Goal: Find specific page/section: Find specific page/section

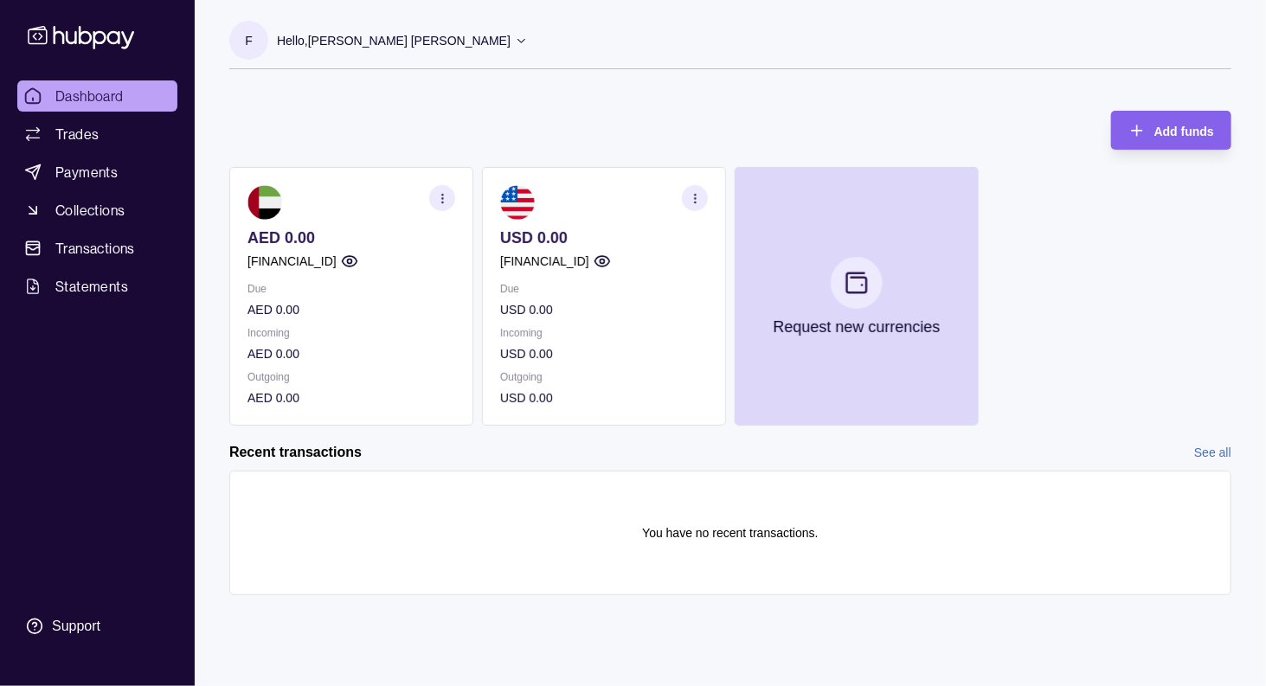
click at [441, 193] on icon "button" at bounding box center [442, 198] width 13 height 13
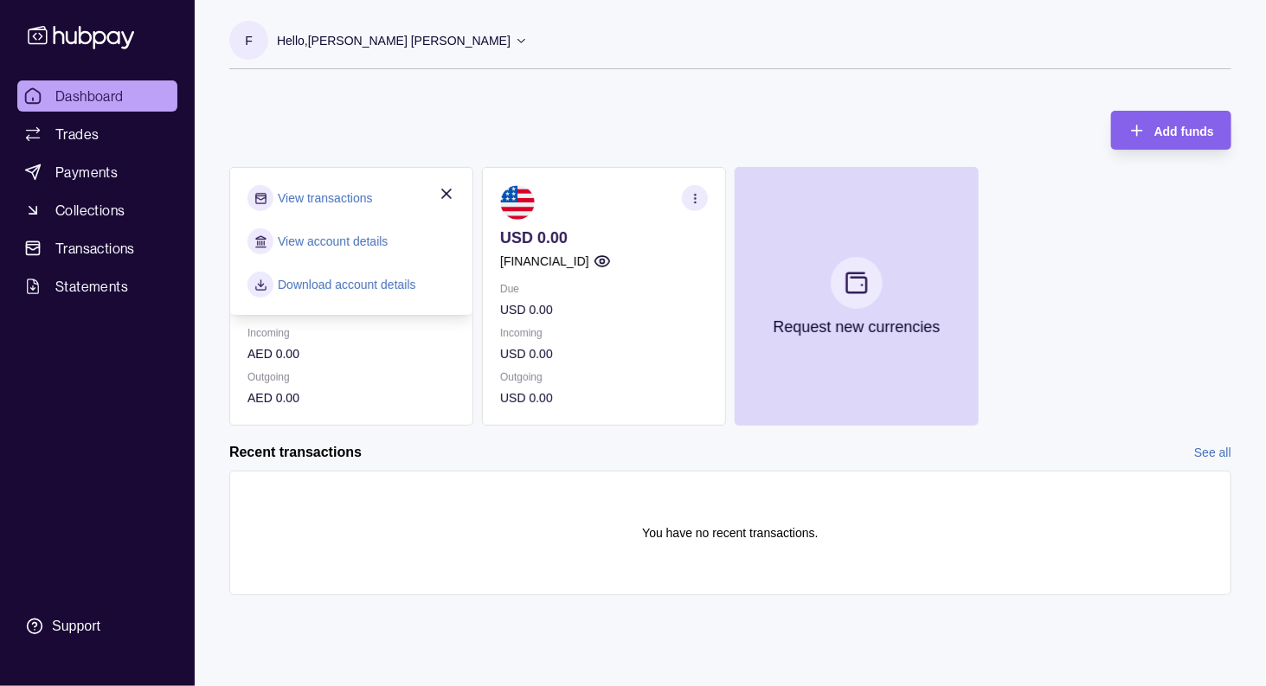
click at [337, 236] on link "View account details" at bounding box center [333, 241] width 110 height 19
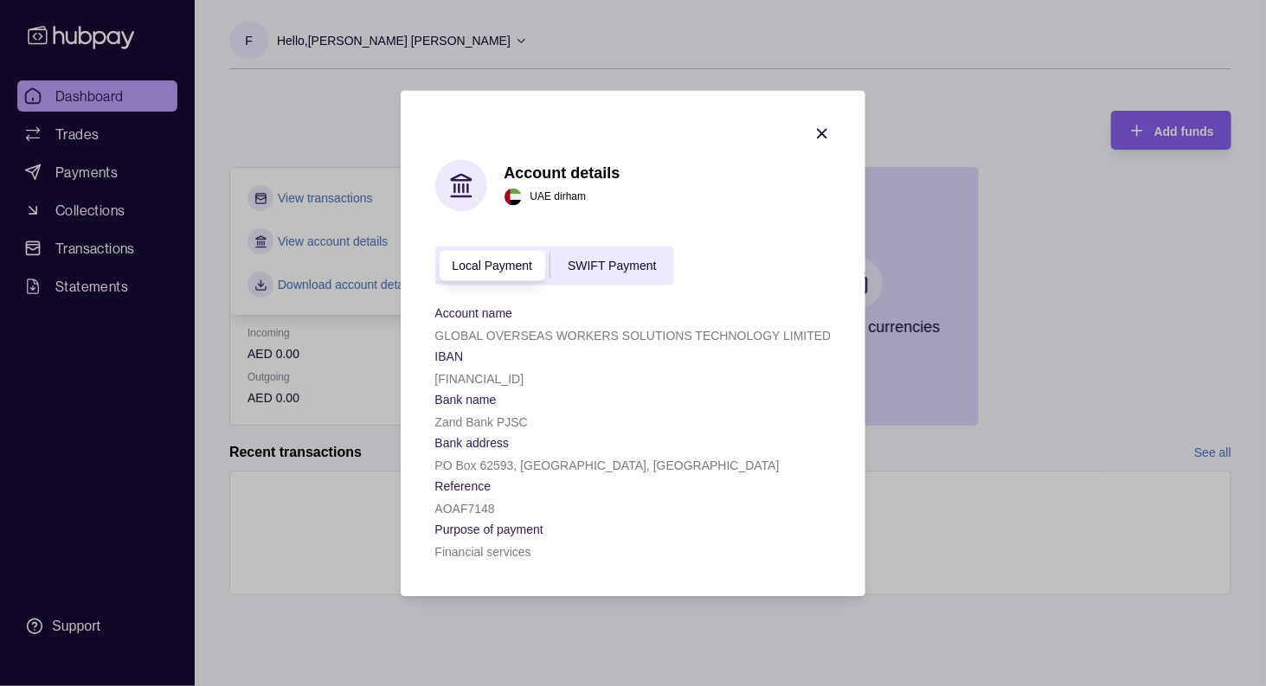
click at [573, 345] on section "IBAN" at bounding box center [633, 355] width 396 height 21
click at [585, 334] on p "GLOBAL OVERSEAS WORKERS SOLUTIONS TECHNOLOGY LIMITED" at bounding box center [633, 336] width 396 height 14
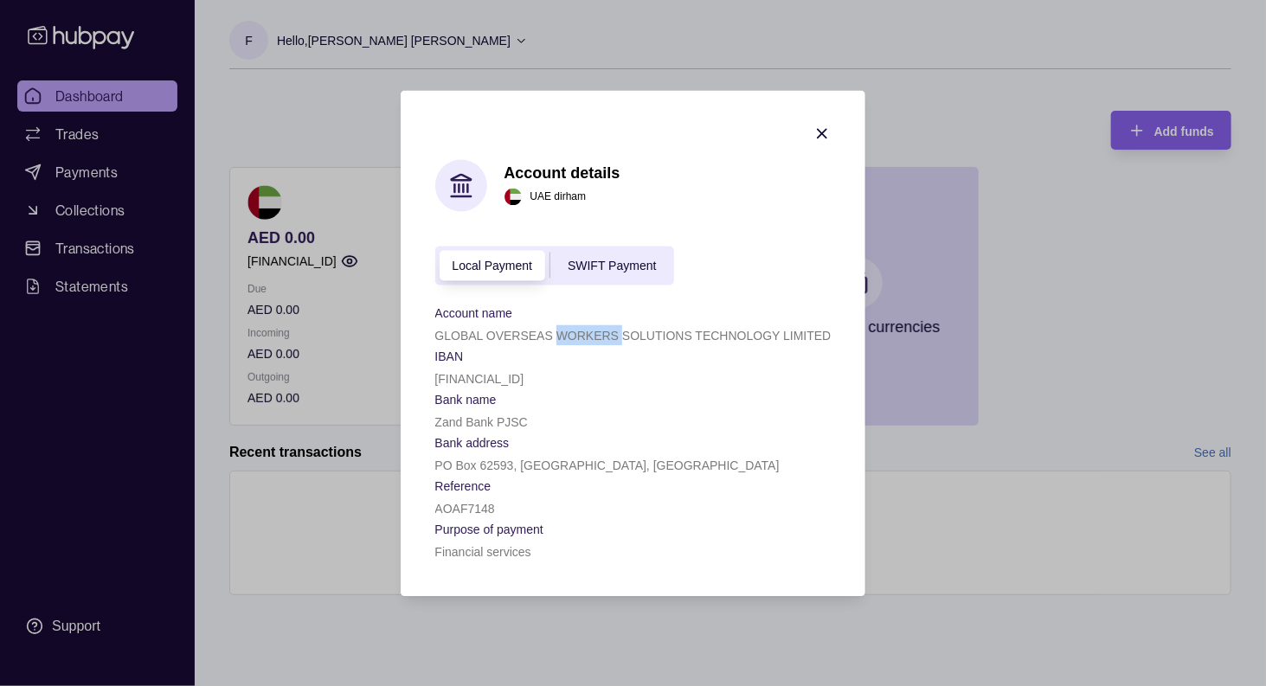
click at [585, 334] on p "GLOBAL OVERSEAS WORKERS SOLUTIONS TECHNOLOGY LIMITED" at bounding box center [633, 336] width 396 height 14
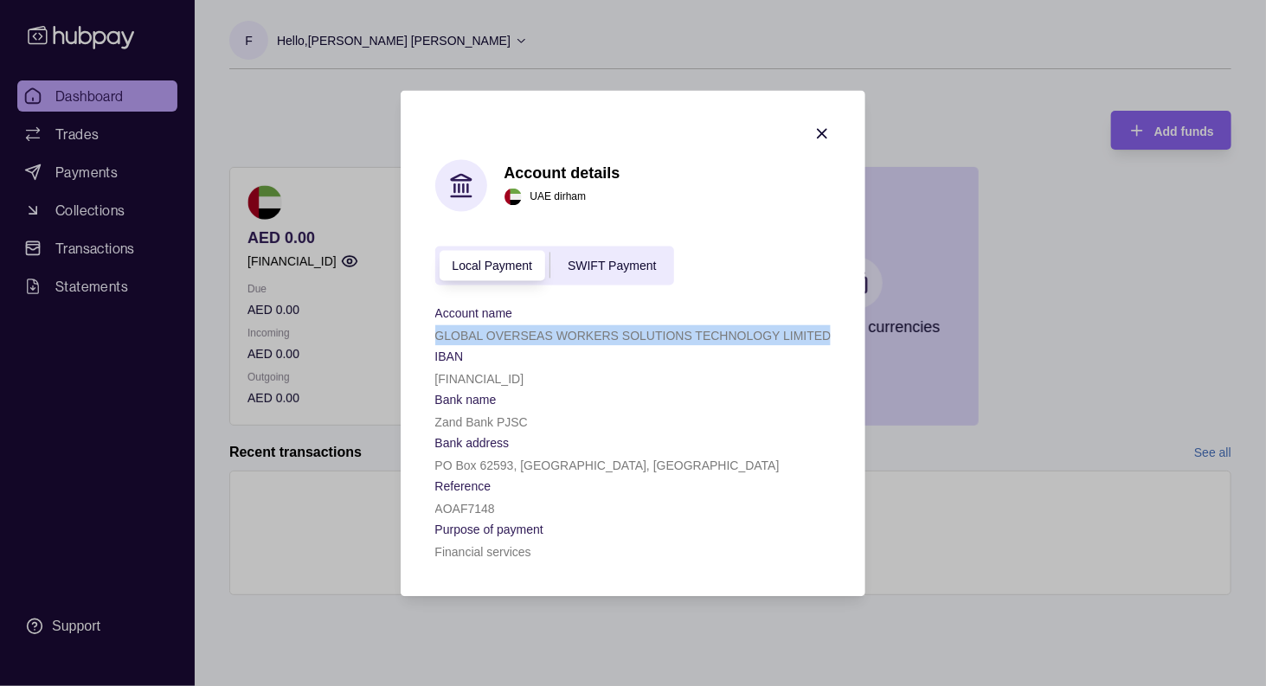
click at [585, 334] on p "GLOBAL OVERSEAS WORKERS SOLUTIONS TECHNOLOGY LIMITED" at bounding box center [633, 336] width 396 height 14
copy p "GLOBAL OVERSEAS WORKERS SOLUTIONS TECHNOLOGY LIMITED"
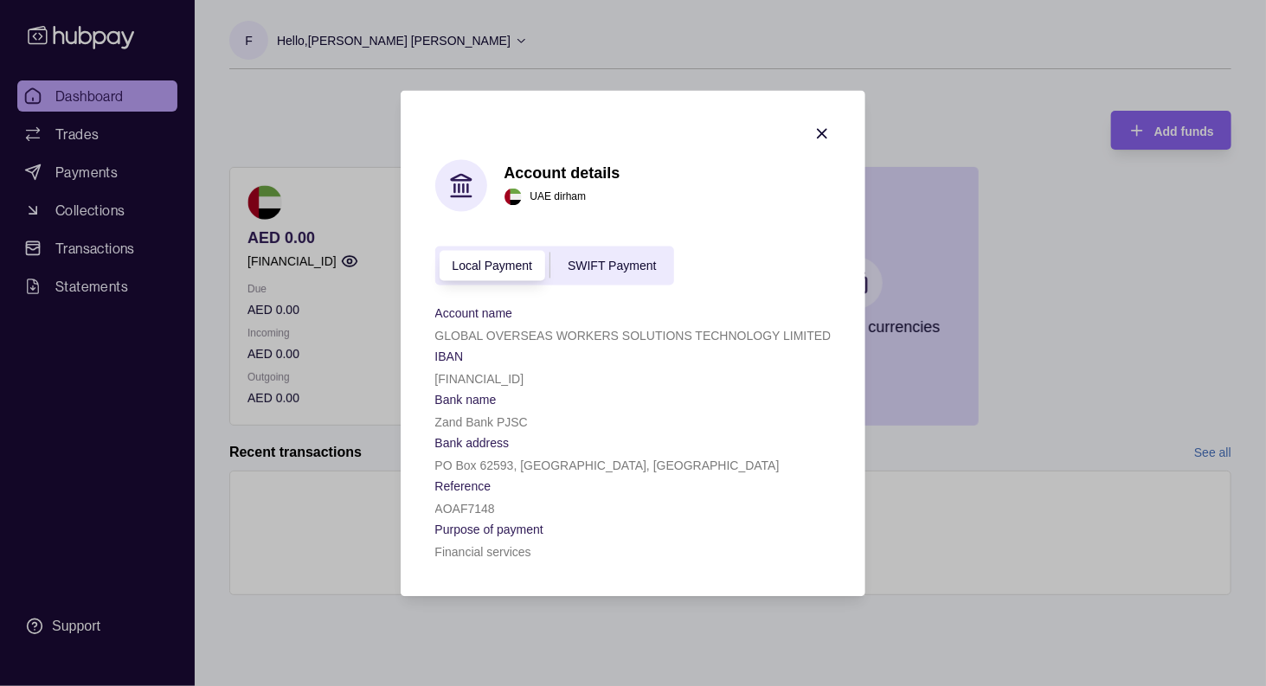
click at [493, 372] on p "[FINANCIAL_ID]" at bounding box center [479, 379] width 89 height 14
copy p "[FINANCIAL_ID]"
click at [477, 416] on p "Zand Bank PJSC" at bounding box center [481, 422] width 93 height 14
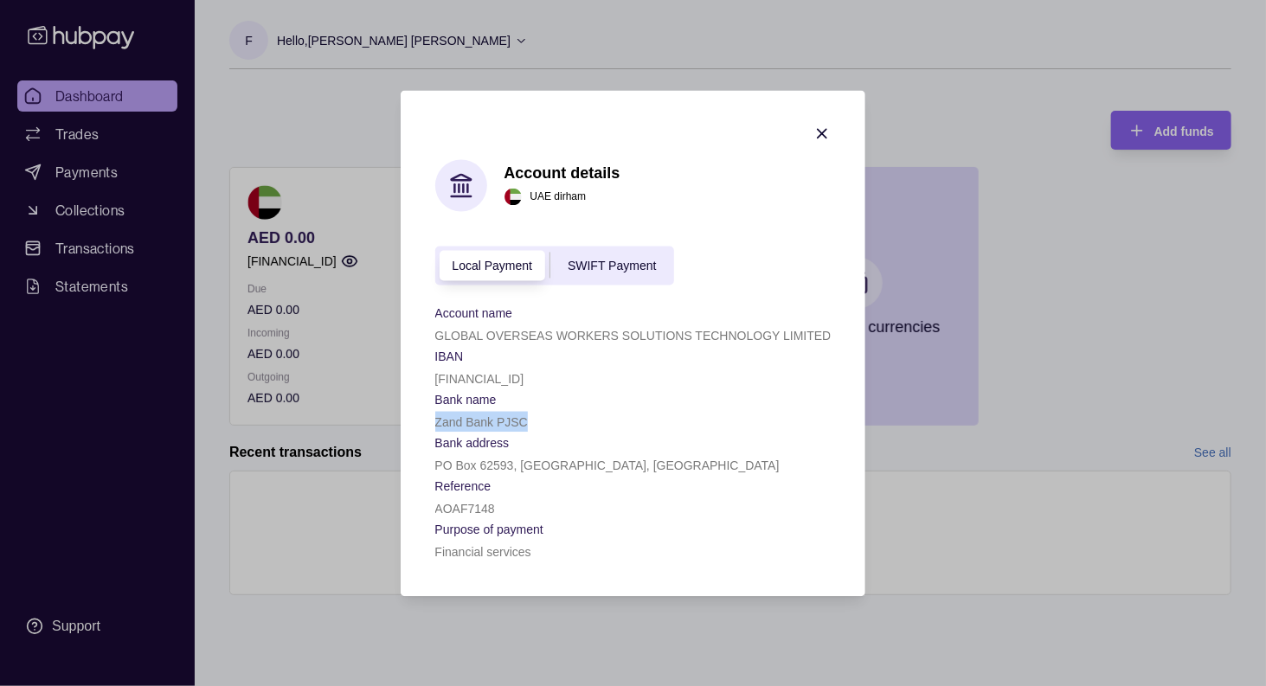
click at [477, 416] on p "Zand Bank PJSC" at bounding box center [481, 422] width 93 height 14
copy p "Zand Bank PJSC"
click at [500, 465] on p "PO Box 62593, [GEOGRAPHIC_DATA], [GEOGRAPHIC_DATA]" at bounding box center [607, 466] width 344 height 14
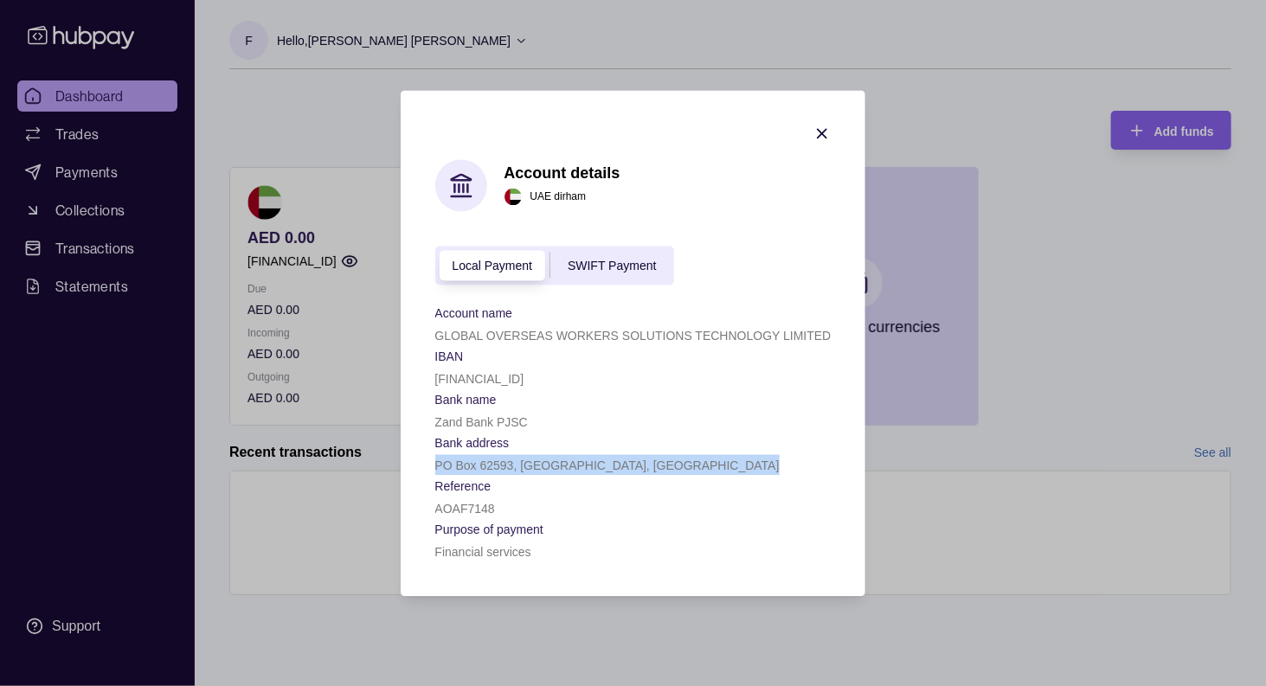
click at [500, 465] on p "PO Box 62593, [GEOGRAPHIC_DATA], [GEOGRAPHIC_DATA]" at bounding box center [607, 466] width 344 height 14
copy p "PO Box 62593, [GEOGRAPHIC_DATA], [GEOGRAPHIC_DATA]"
click at [465, 507] on p "AOAF7148" at bounding box center [465, 509] width 60 height 14
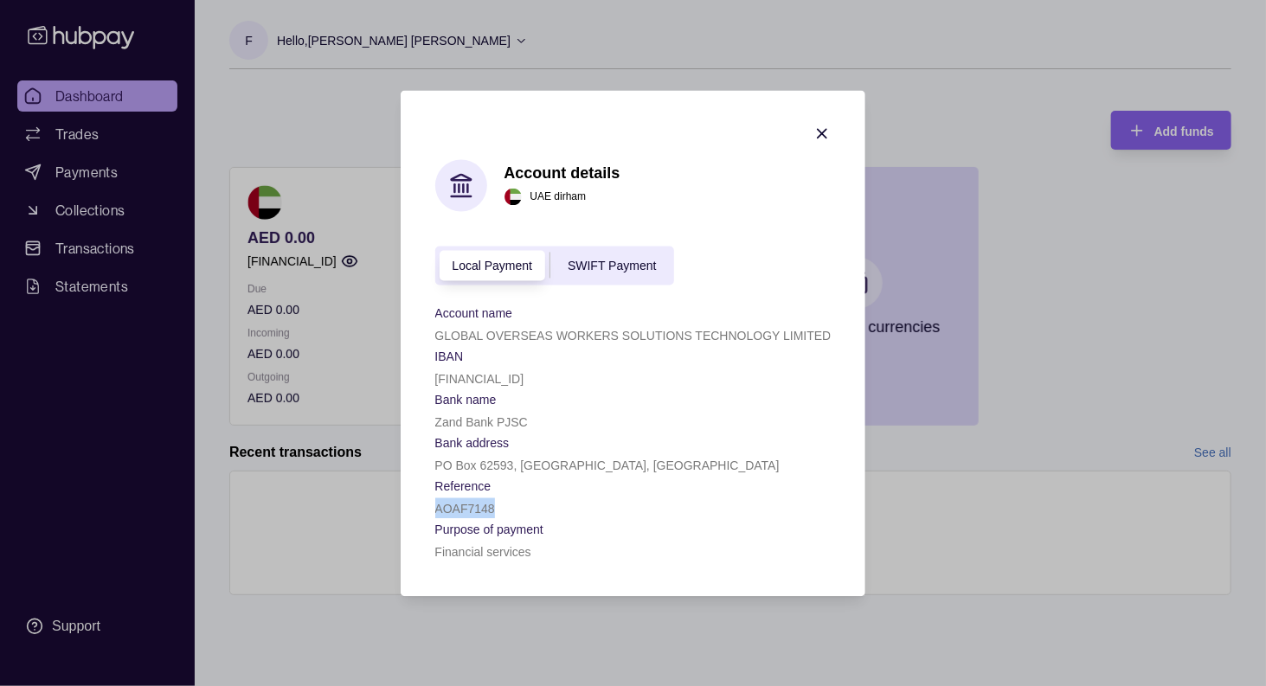
click at [465, 507] on p "AOAF7148" at bounding box center [465, 509] width 60 height 14
copy p "AOAF7148"
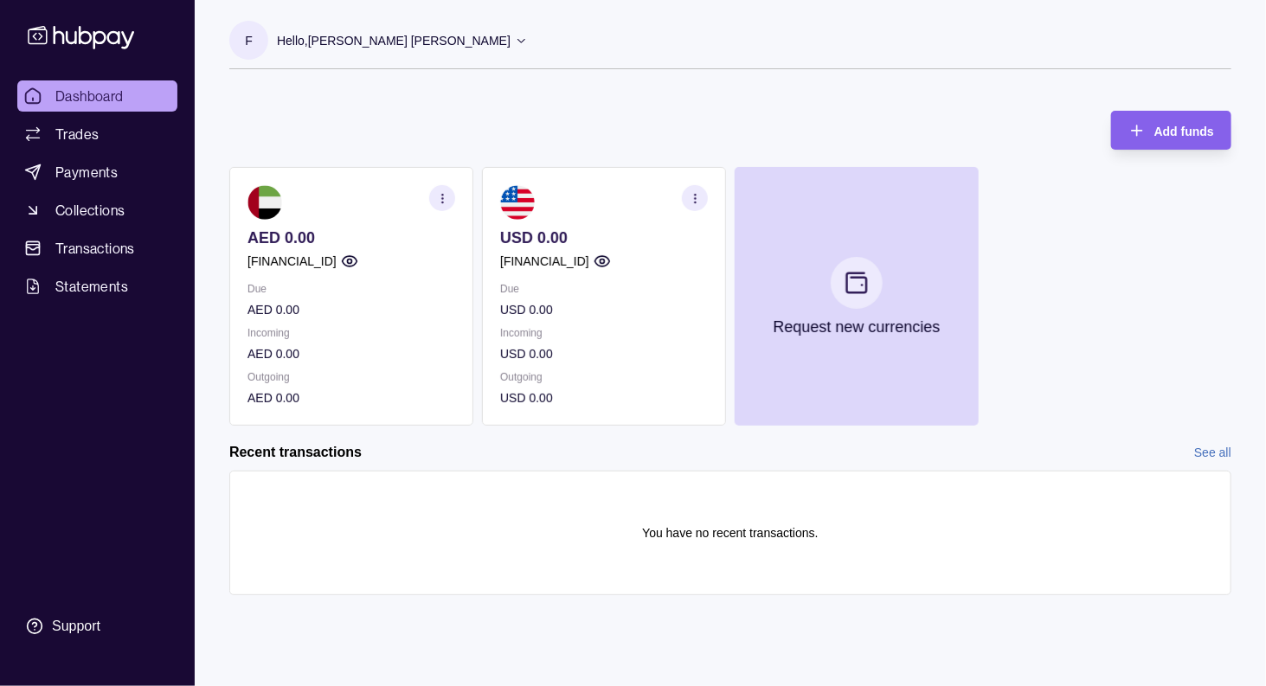
click at [452, 196] on section "button" at bounding box center [442, 198] width 26 height 26
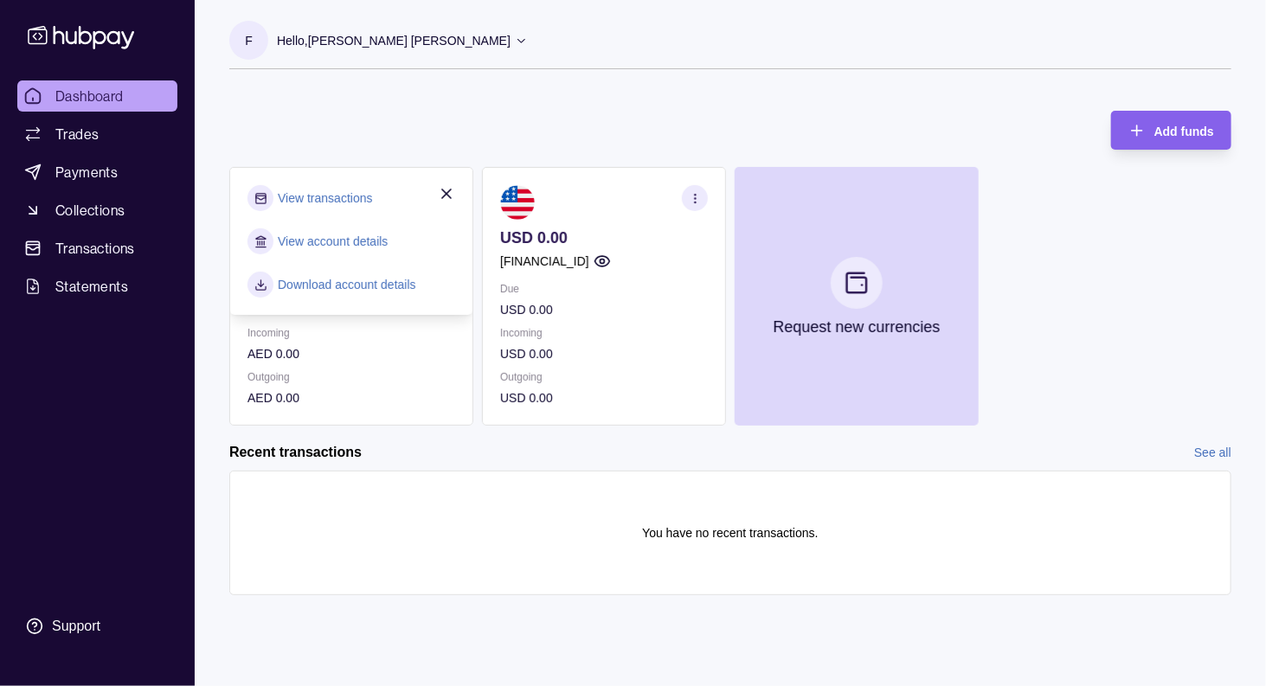
click at [348, 282] on link "Download account details" at bounding box center [347, 284] width 138 height 19
